Goal: Check status

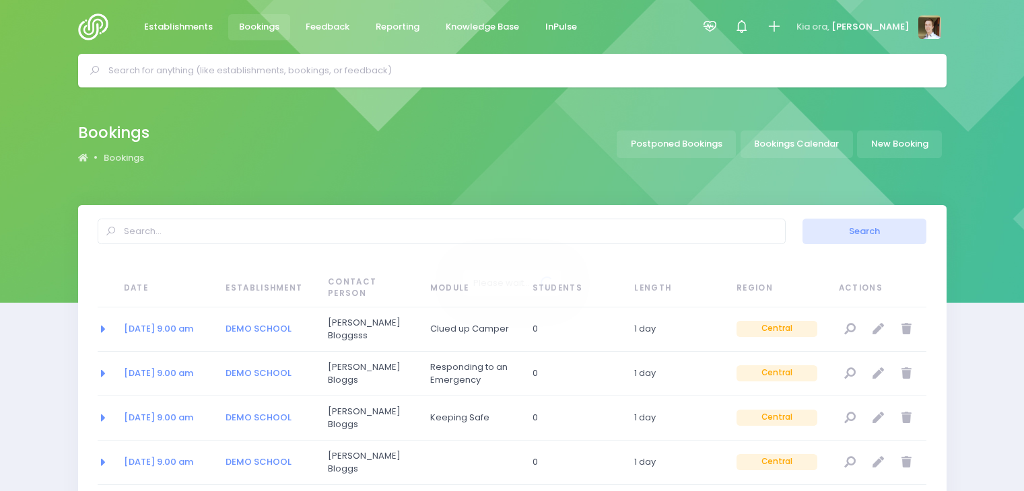
select select "20"
click at [148, 330] on link "7 Aug 2050 at 9.00 am" at bounding box center [158, 328] width 69 height 13
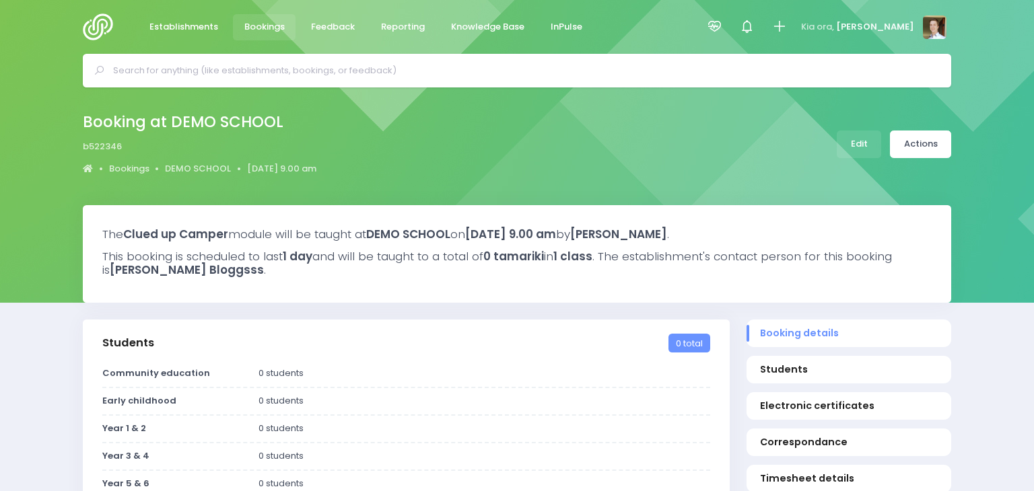
select select "5"
